Goal: Task Accomplishment & Management: Use online tool/utility

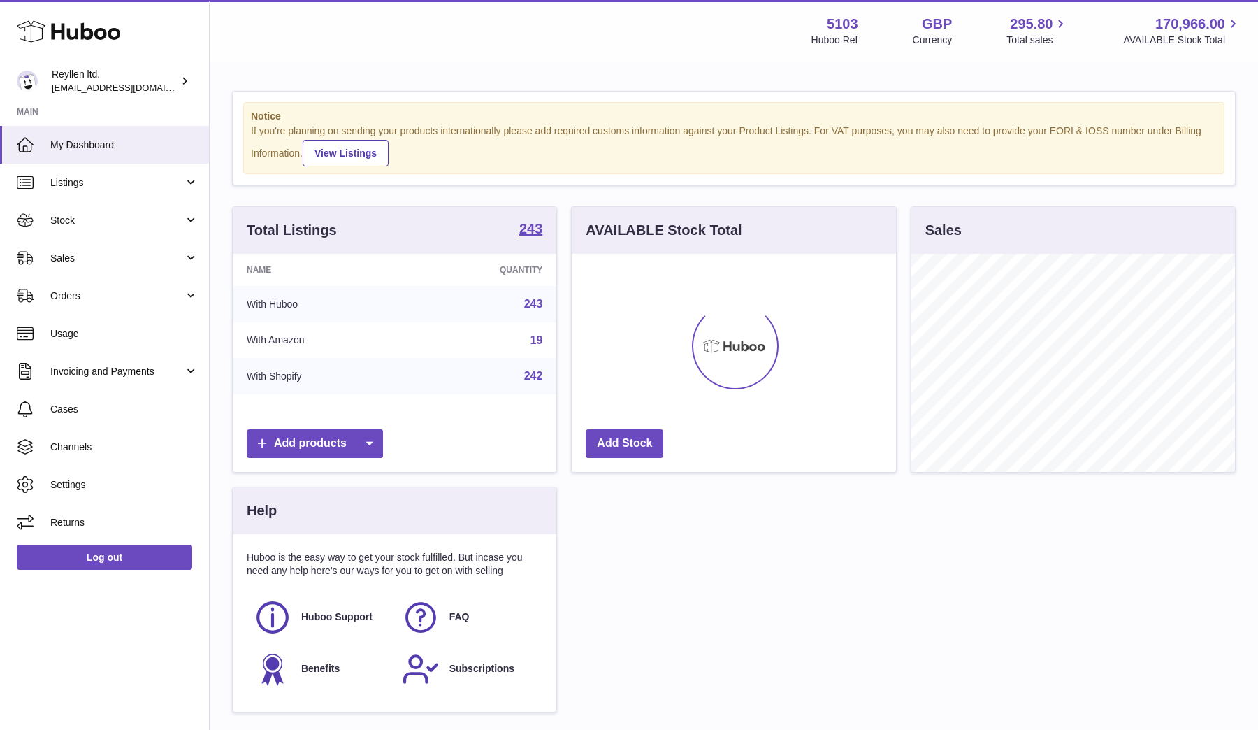
scroll to position [218, 324]
click at [137, 247] on link "Sales" at bounding box center [104, 258] width 209 height 38
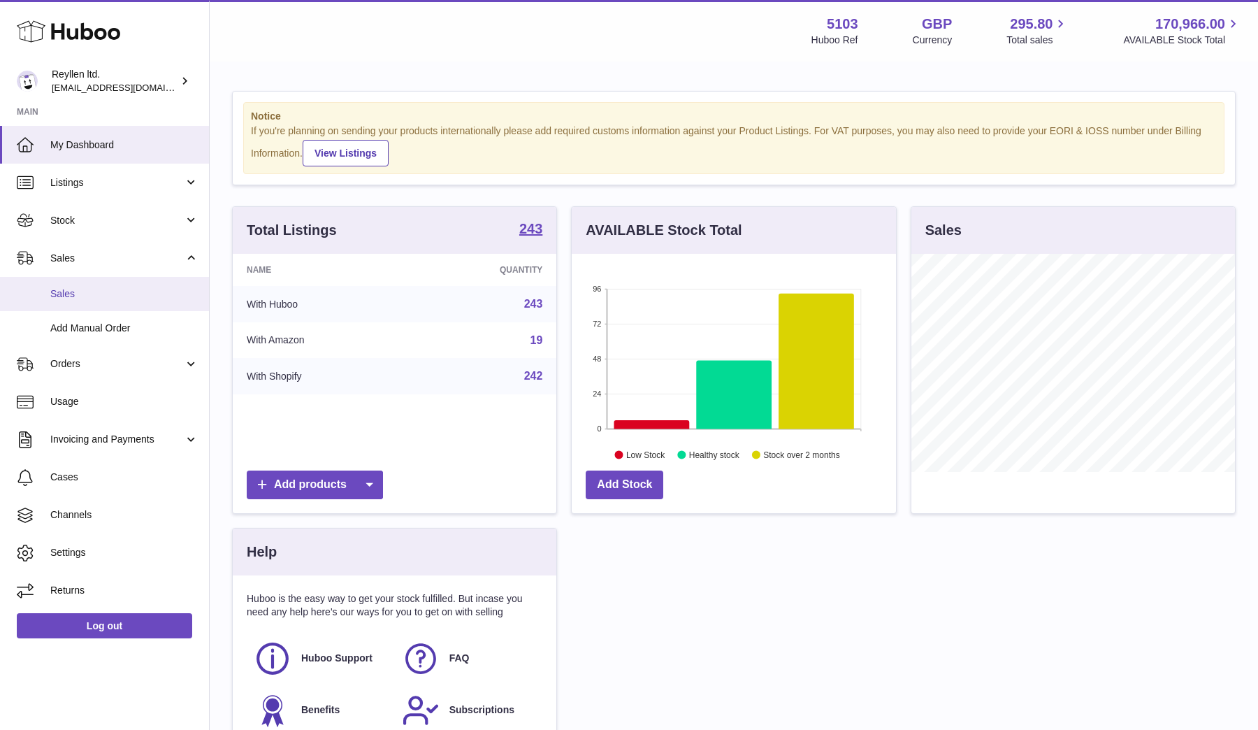
click at [120, 287] on span "Sales" at bounding box center [124, 293] width 148 height 13
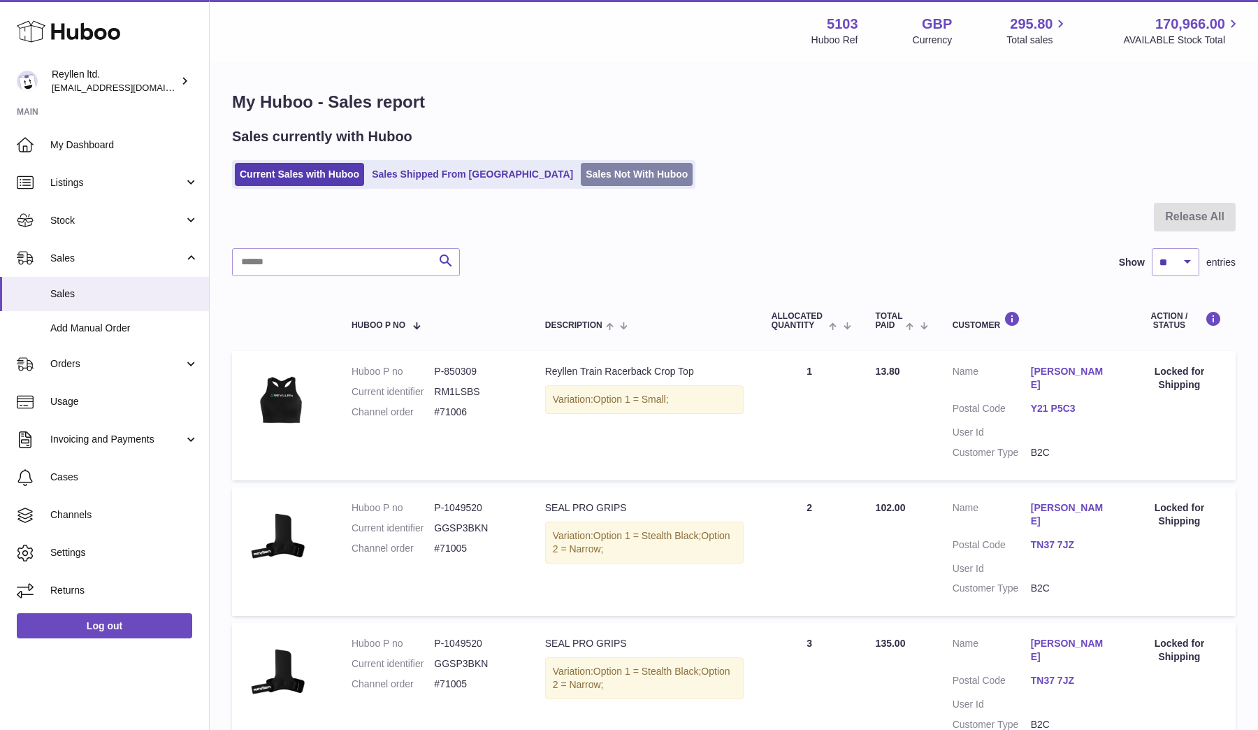
click at [582, 178] on link "Sales Not With Huboo" at bounding box center [637, 174] width 112 height 23
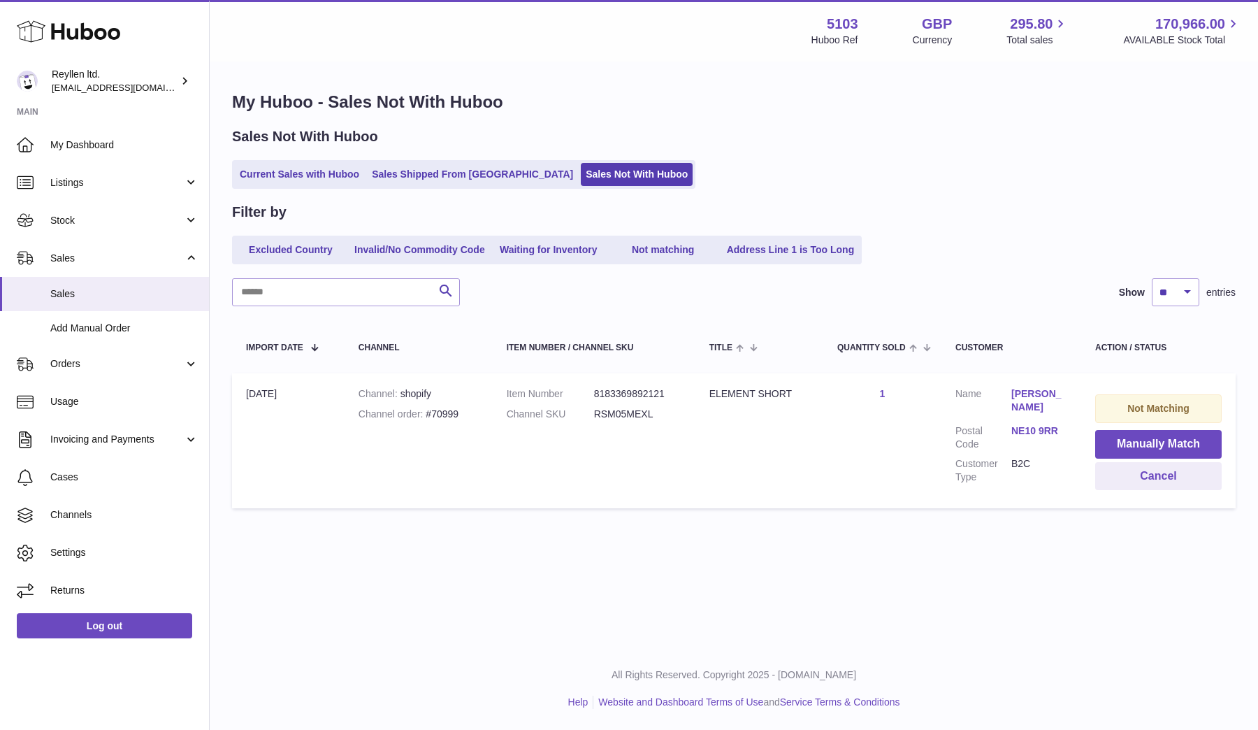
click at [618, 408] on dd "RSM05MEXL" at bounding box center [637, 414] width 87 height 13
copy dd "RSM05MEXL"
click at [1136, 448] on button "Manually Match" at bounding box center [1159, 444] width 127 height 29
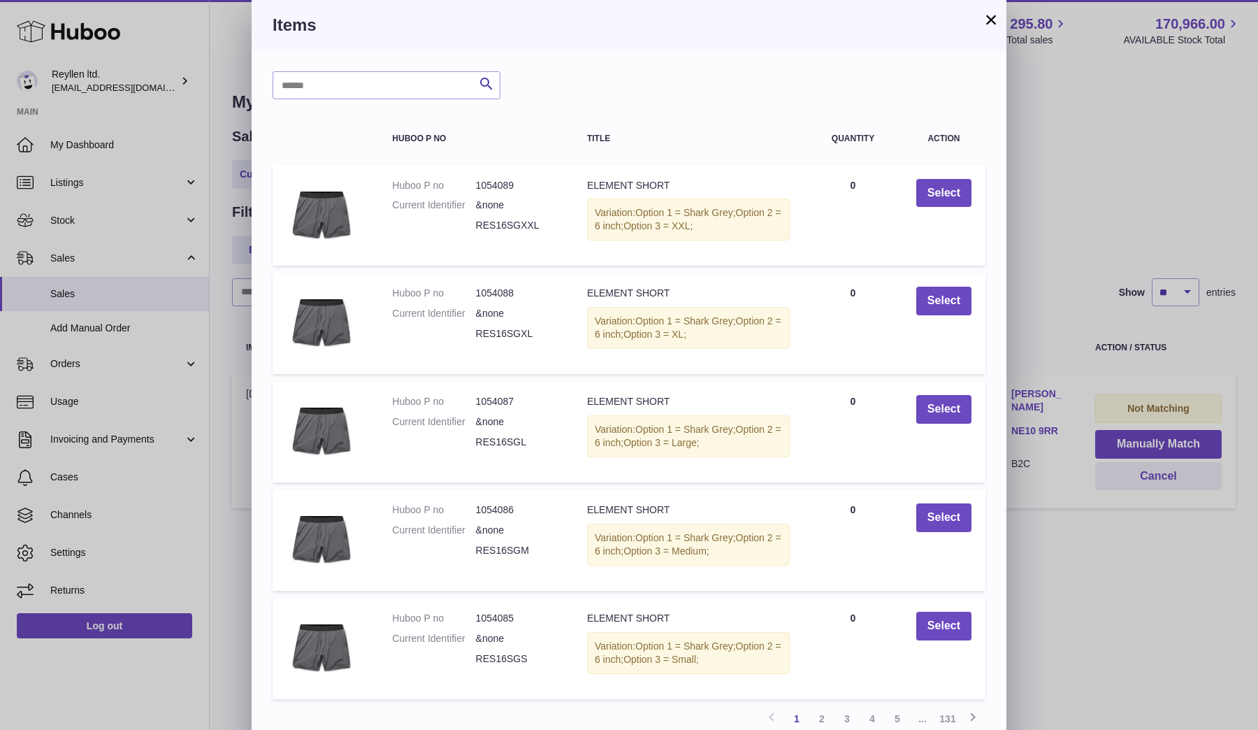
click at [435, 66] on div "Search Huboo P no Title Quantity Action Huboo P no 1054089 Current Identifier &…" at bounding box center [629, 422] width 755 height 744
click at [421, 80] on input "text" at bounding box center [387, 85] width 228 height 28
paste input "*********"
type input "*********"
click at [490, 85] on icon "submit" at bounding box center [486, 84] width 17 height 17
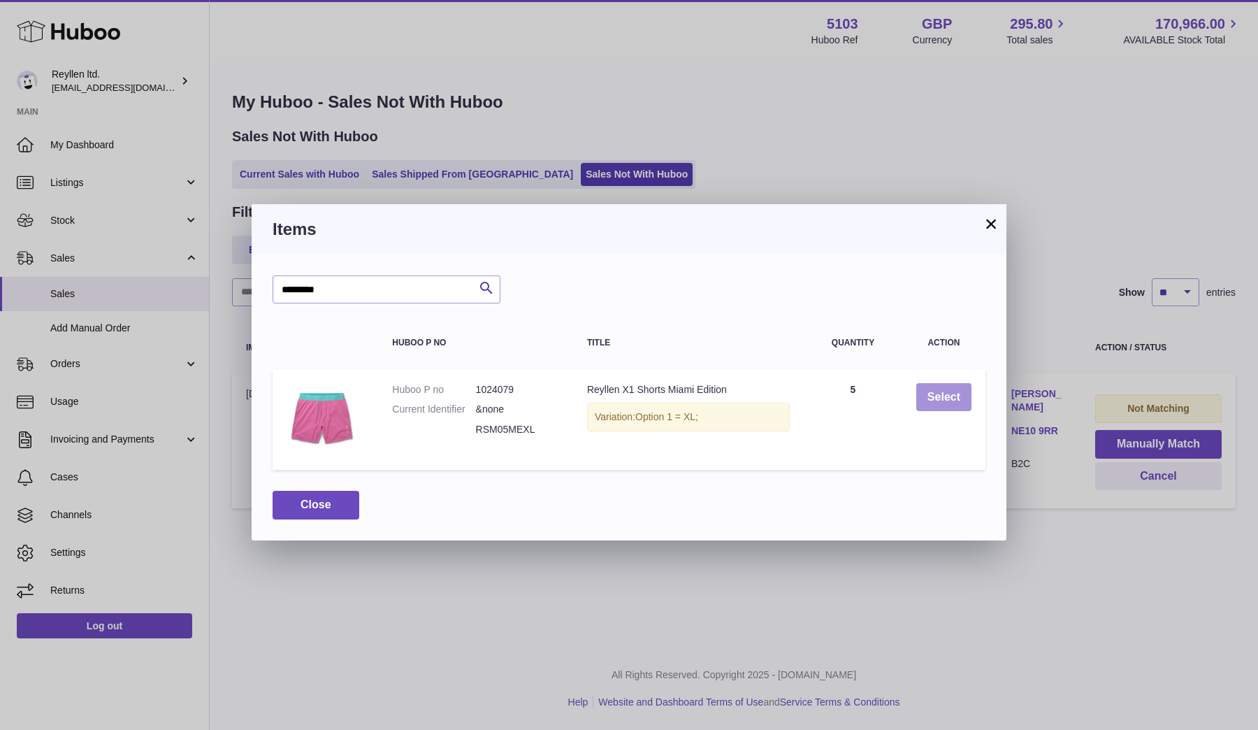
click at [940, 395] on button "Select" at bounding box center [944, 397] width 55 height 29
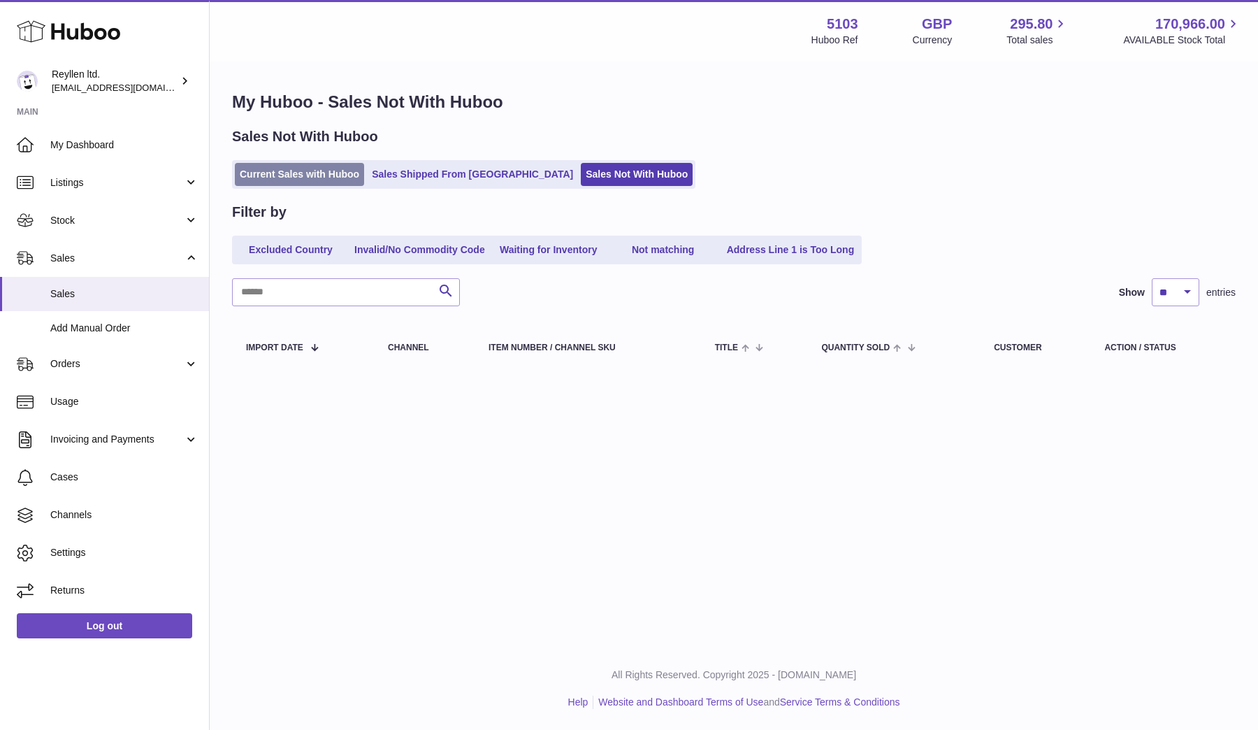
click at [319, 173] on link "Current Sales with Huboo" at bounding box center [299, 174] width 129 height 23
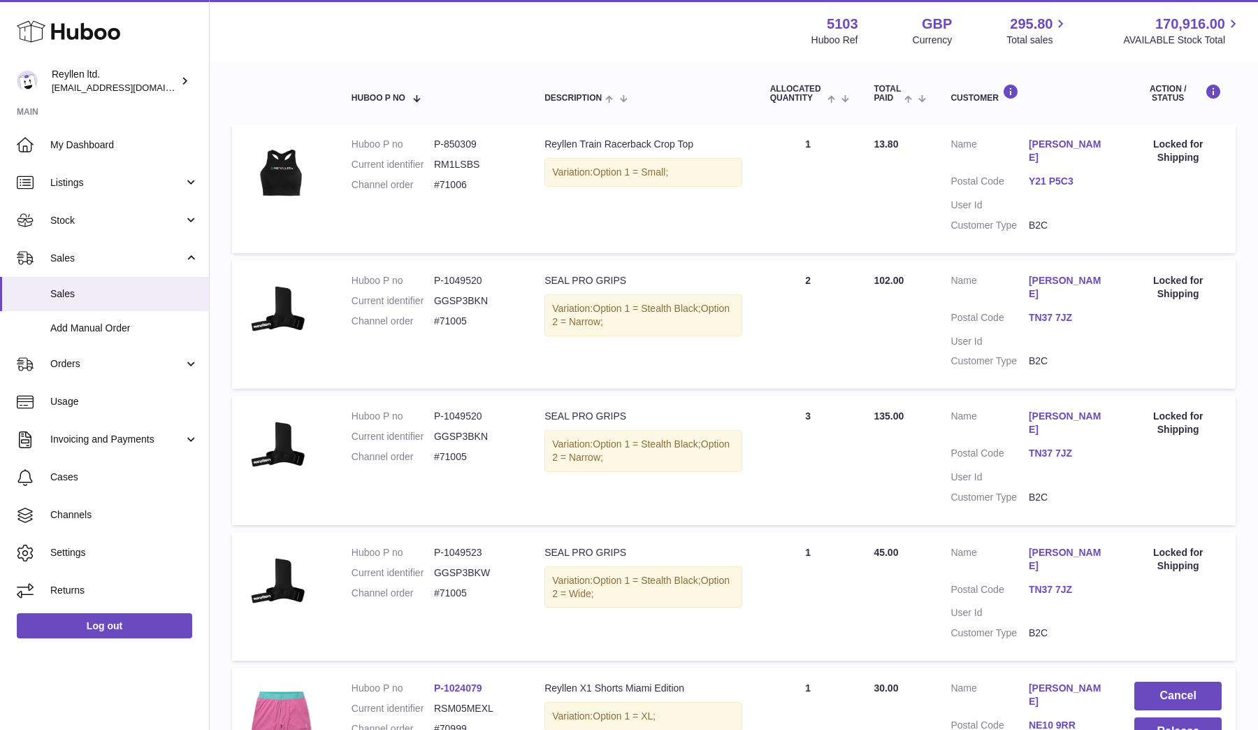
scroll to position [72, 0]
